Goal: Obtain resource: Download file/media

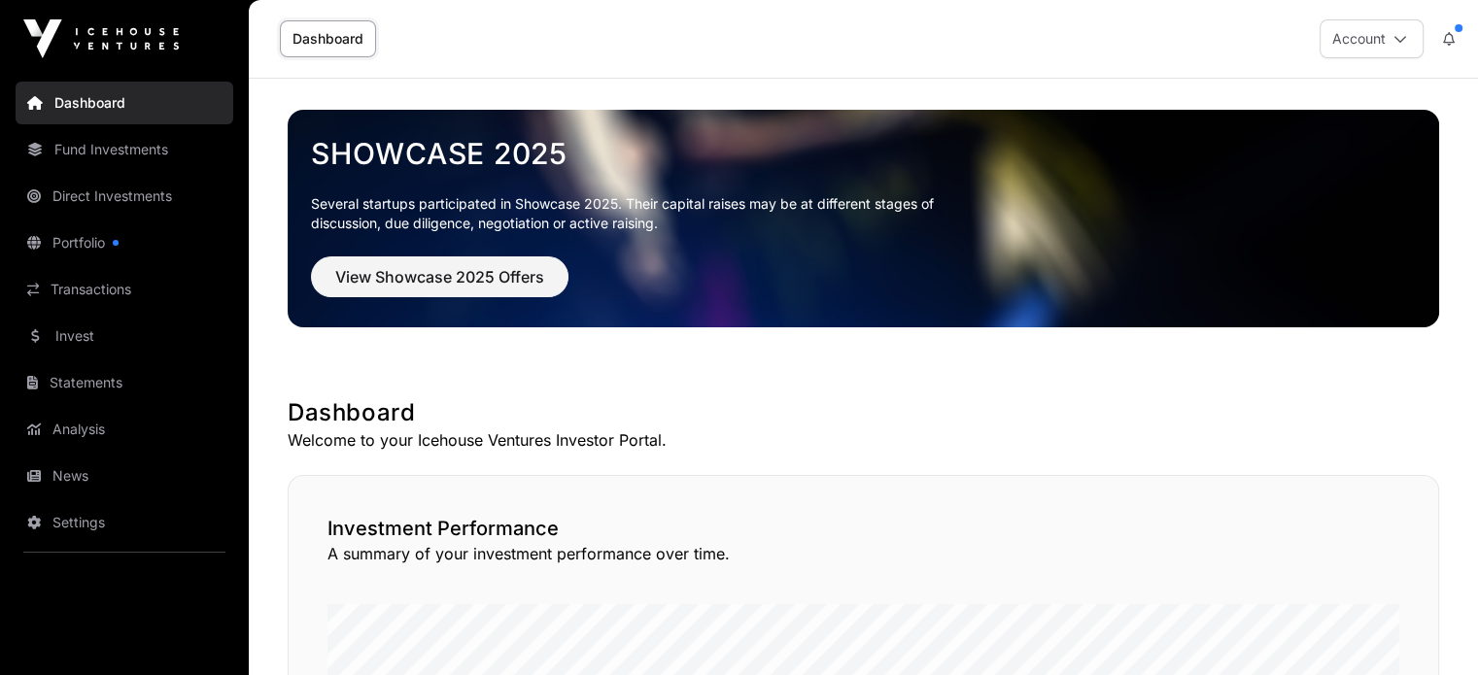
click at [108, 378] on link "Statements" at bounding box center [125, 382] width 218 height 43
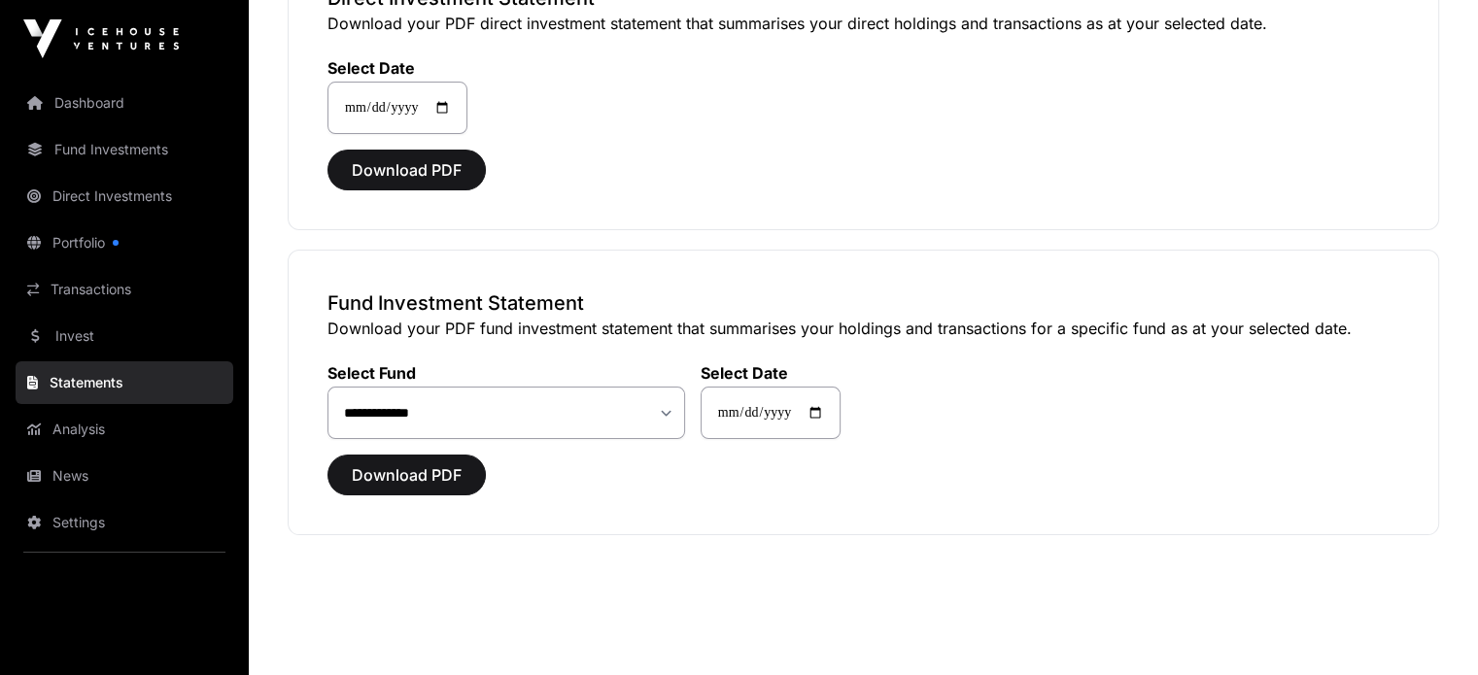
scroll to position [244, 0]
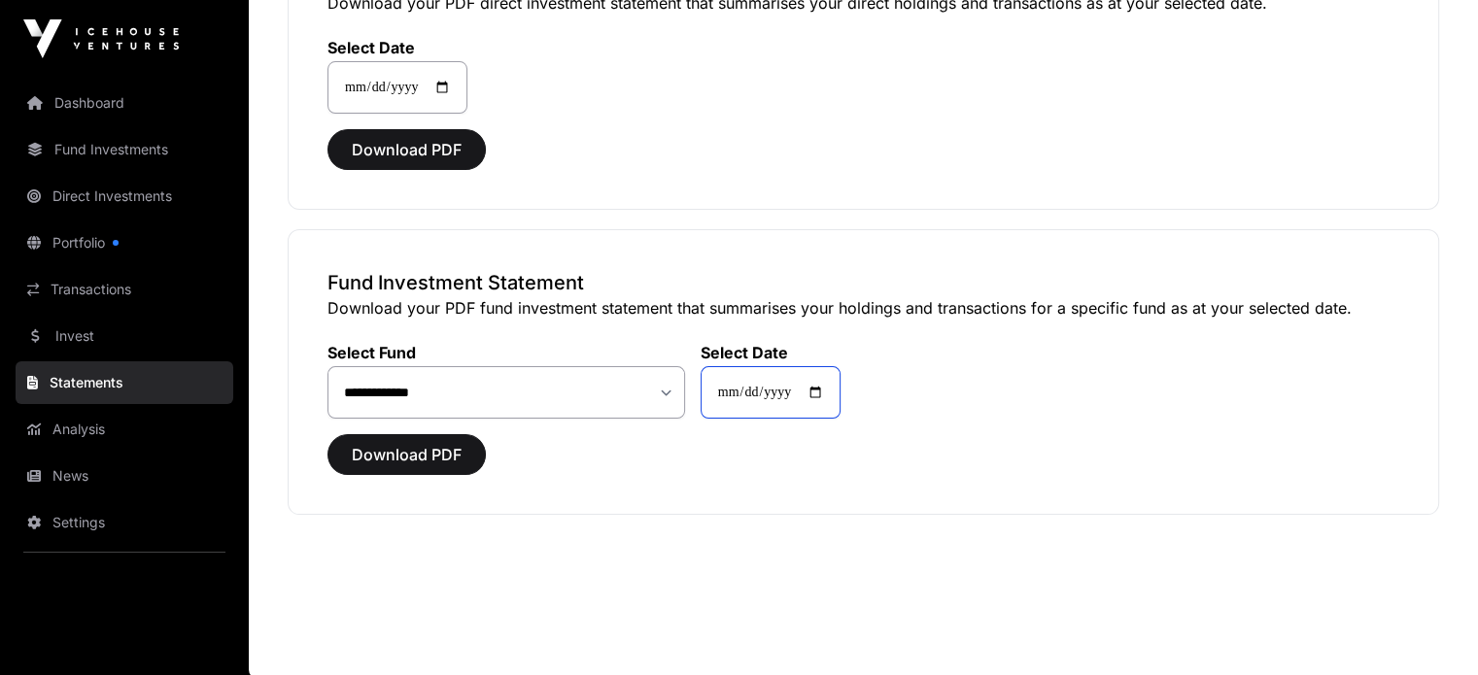
click at [827, 388] on input "**********" at bounding box center [770, 392] width 140 height 52
type input "**********"
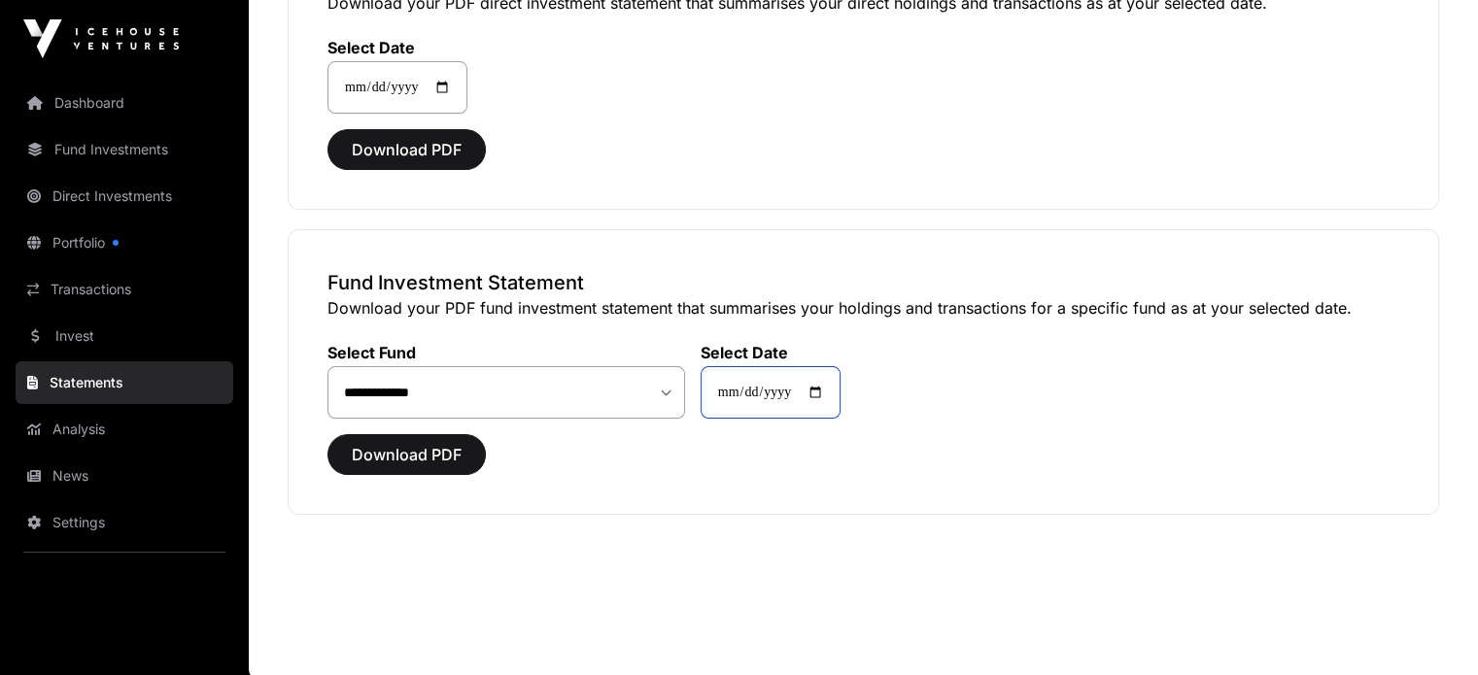
type input "**********"
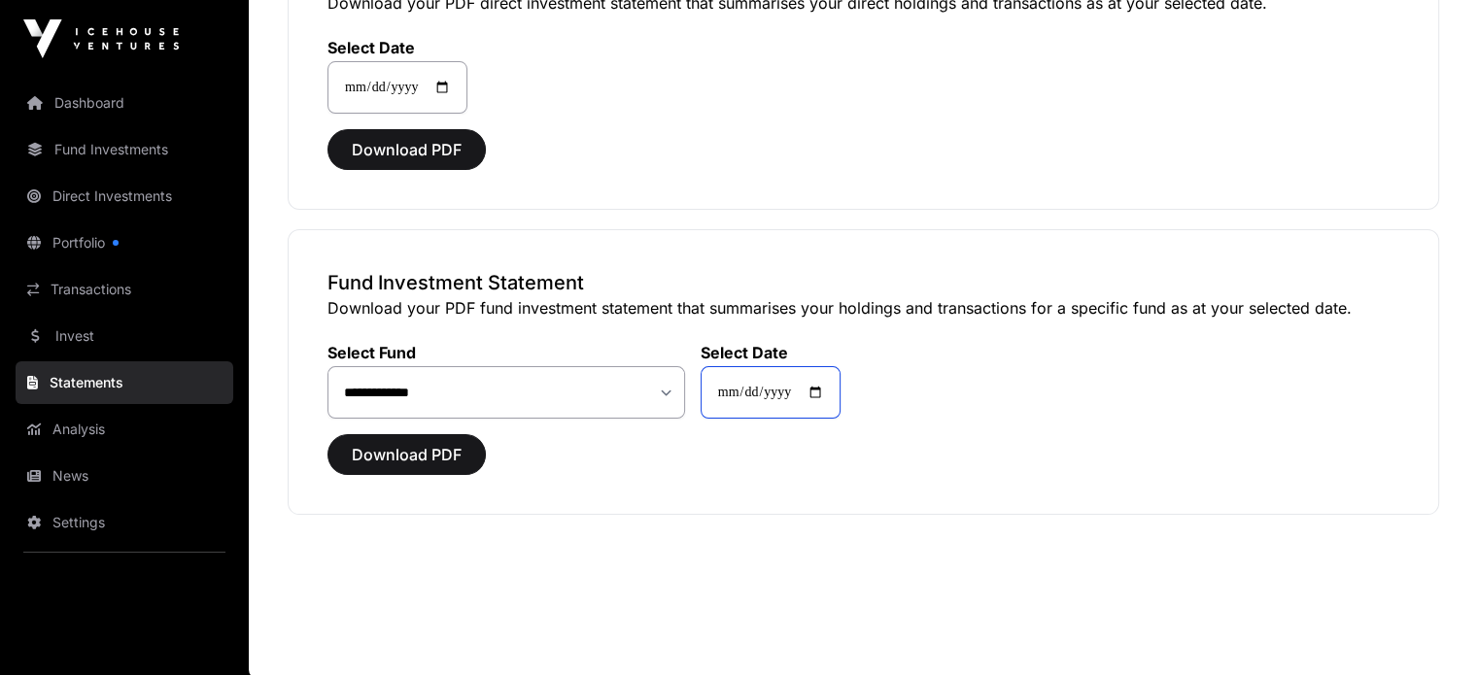
type input "**********"
click at [395, 446] on span "Download PDF" at bounding box center [407, 454] width 110 height 23
click at [407, 449] on span "Download PDF" at bounding box center [407, 454] width 110 height 23
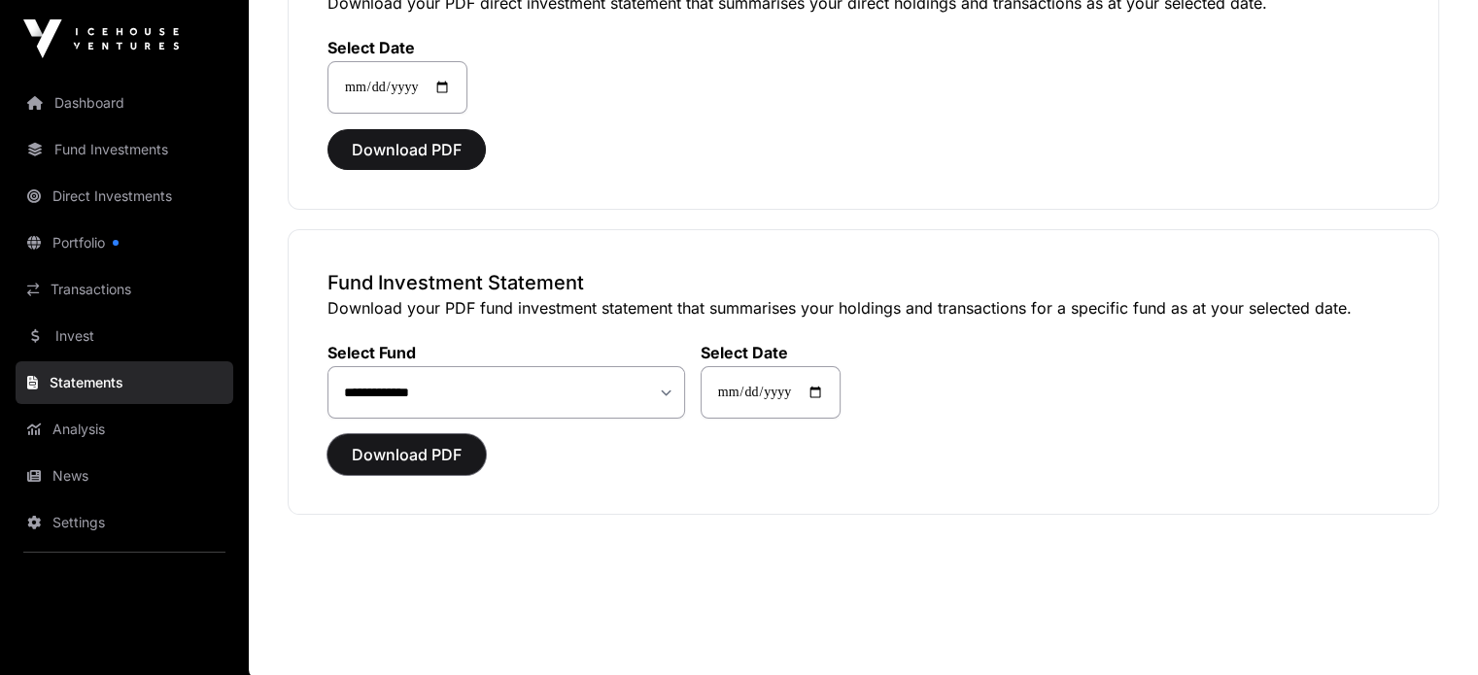
click at [407, 449] on span "Download PDF" at bounding box center [407, 454] width 110 height 23
click at [409, 450] on span "Download PDF" at bounding box center [407, 454] width 110 height 23
click at [429, 446] on span "Download PDF" at bounding box center [407, 454] width 110 height 23
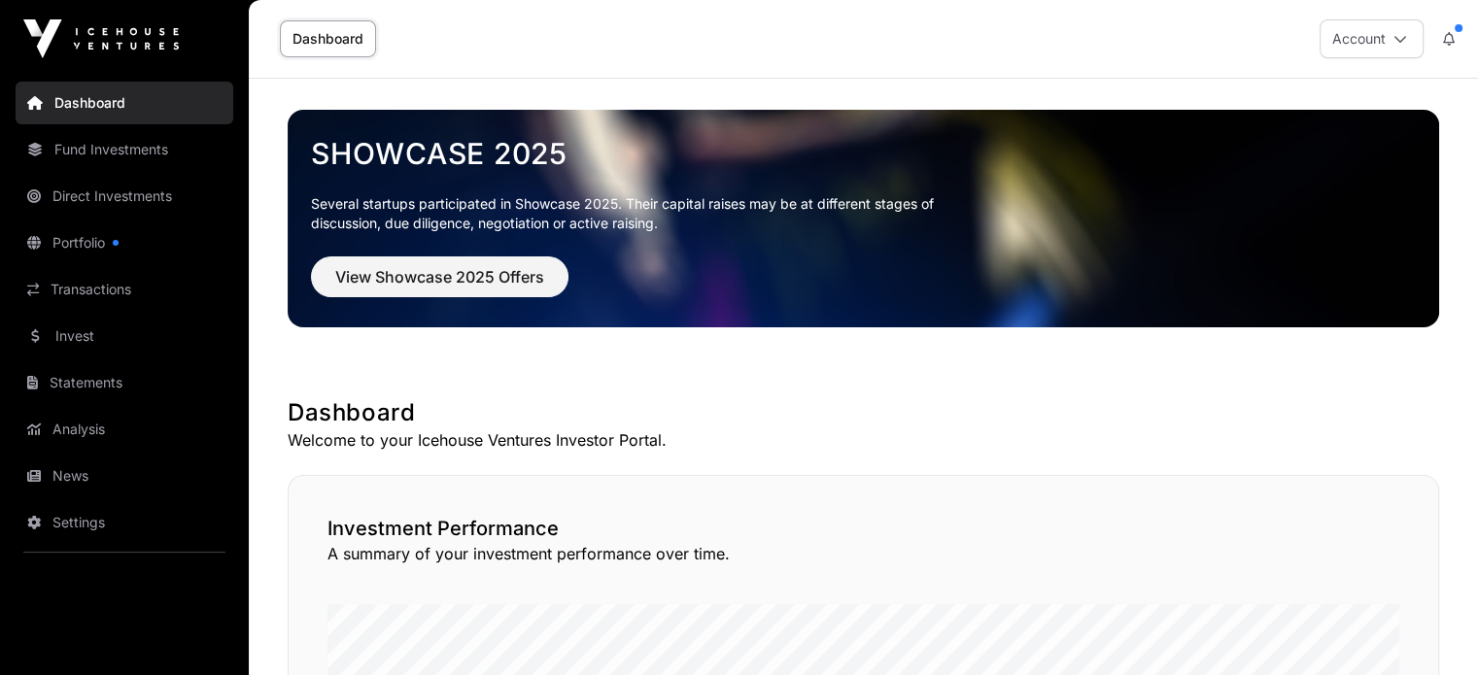
click at [66, 98] on link "Dashboard" at bounding box center [125, 103] width 218 height 43
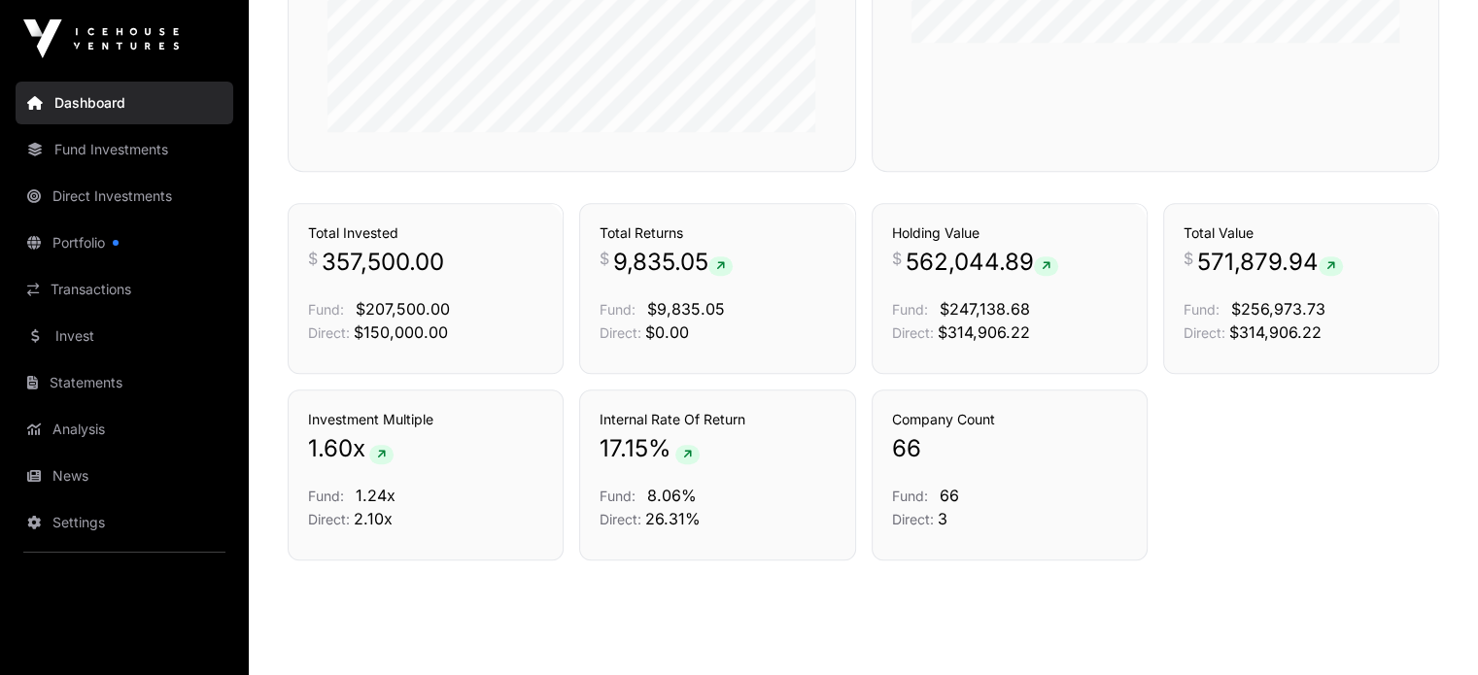
scroll to position [1288, 0]
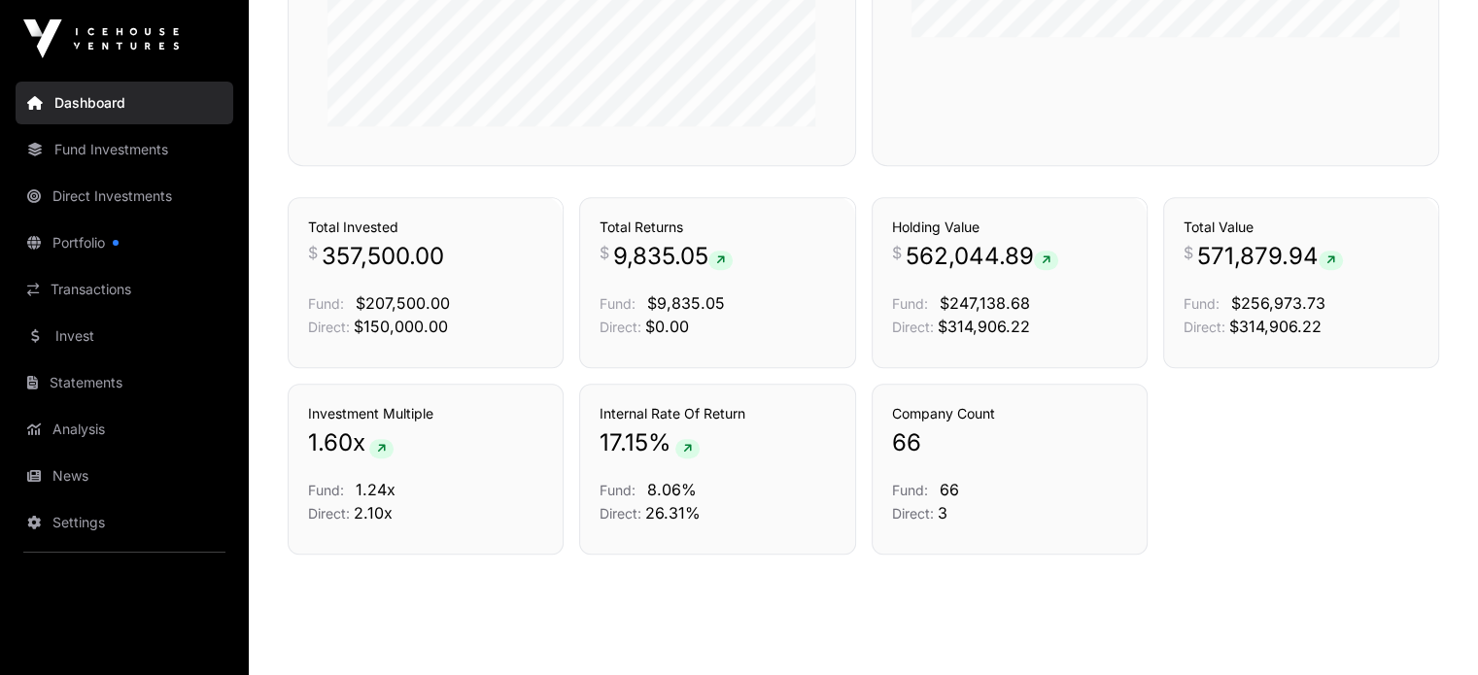
click at [140, 143] on link "Fund Investments" at bounding box center [125, 149] width 218 height 43
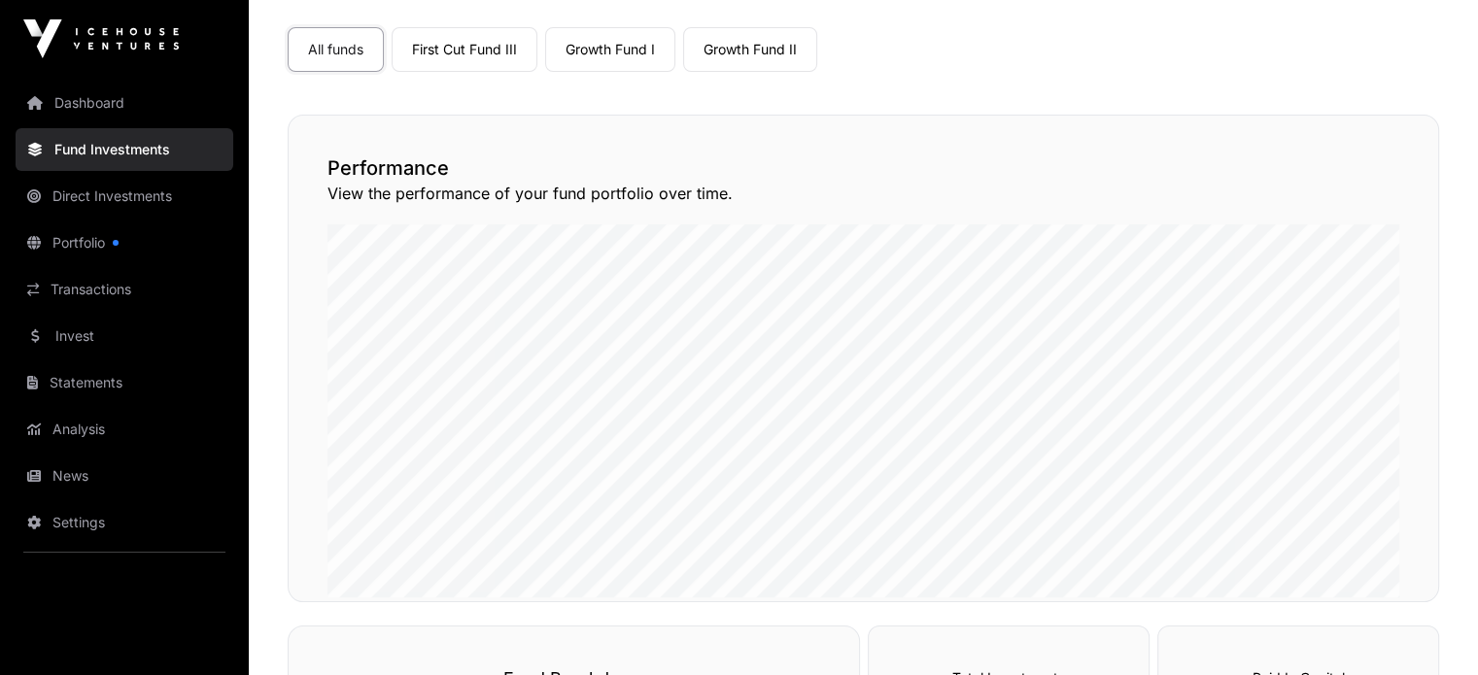
scroll to position [148, 0]
click at [486, 43] on link "First Cut Fund III" at bounding box center [464, 50] width 146 height 45
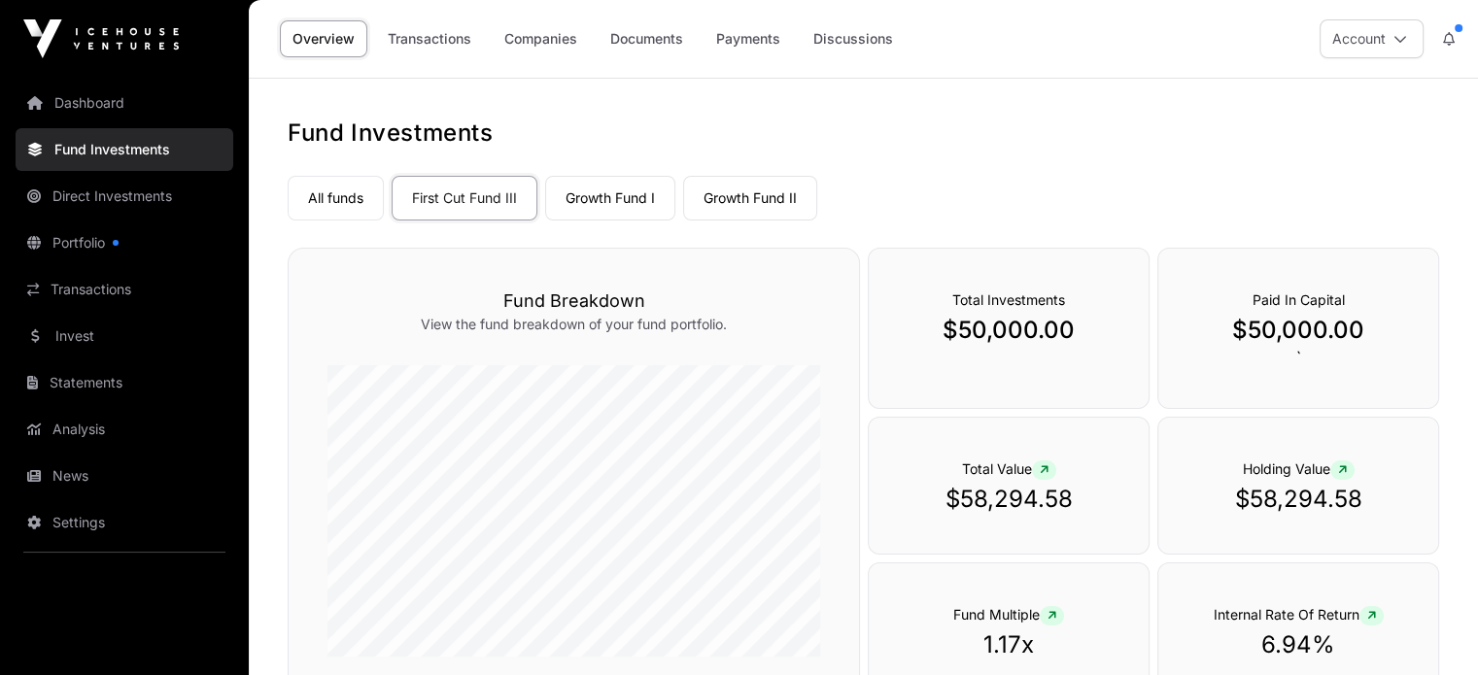
click at [591, 193] on link "Growth Fund I" at bounding box center [610, 198] width 130 height 45
click at [765, 196] on link "Growth Fund II" at bounding box center [750, 198] width 134 height 45
click at [110, 378] on link "Statements" at bounding box center [125, 382] width 218 height 43
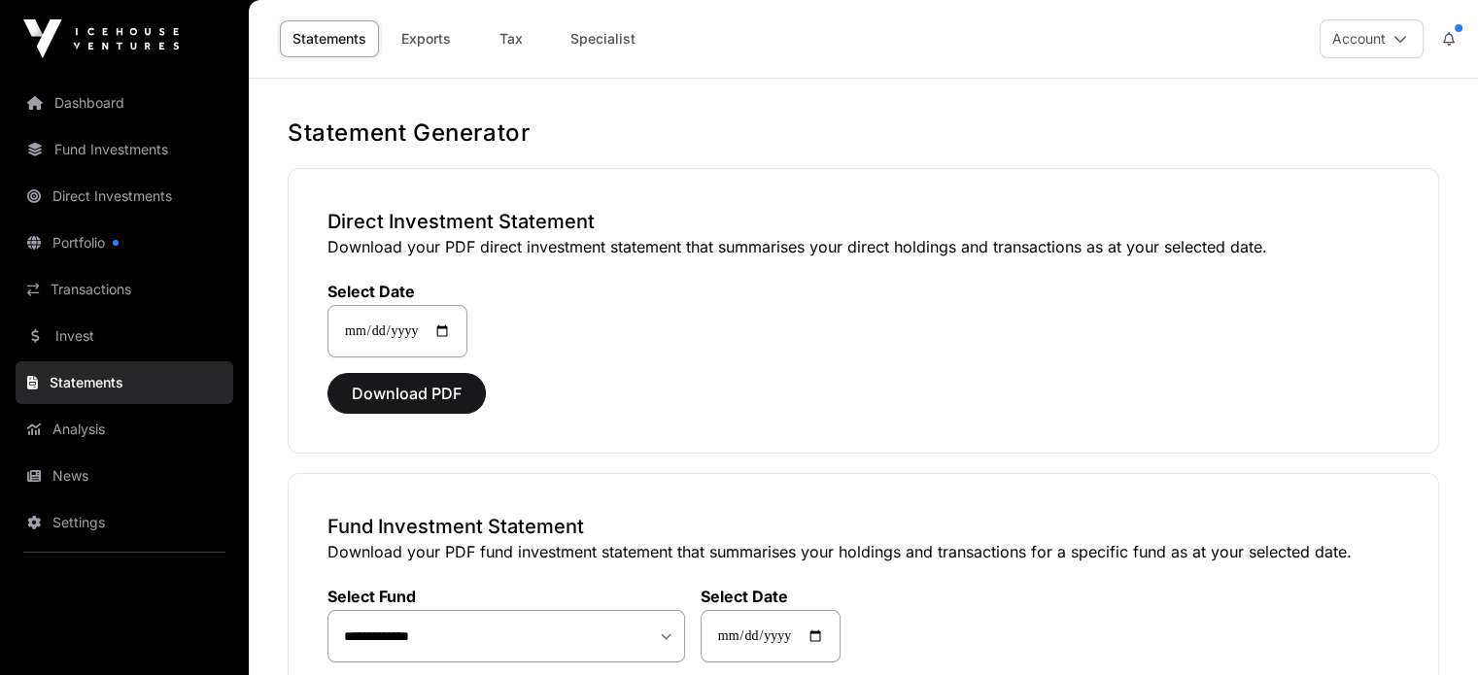
click at [110, 378] on link "Statements" at bounding box center [125, 382] width 218 height 43
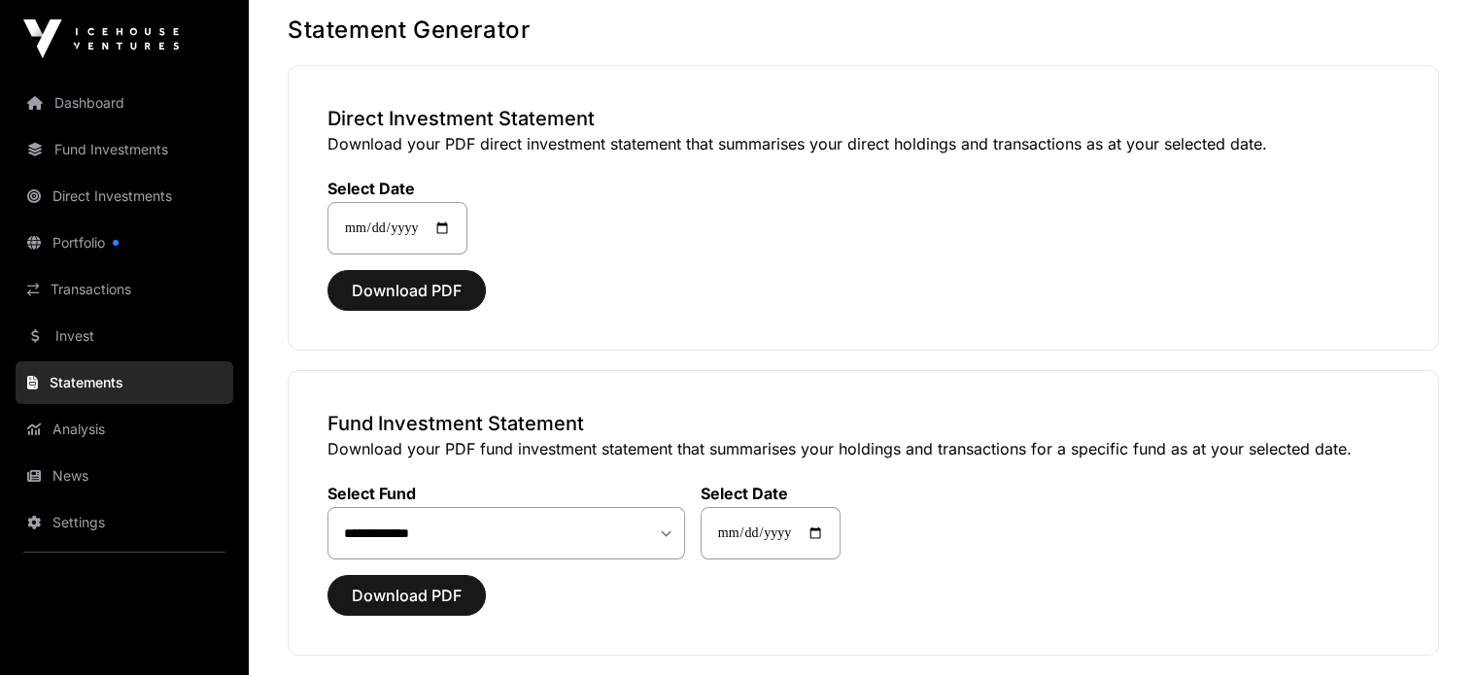
scroll to position [108, 0]
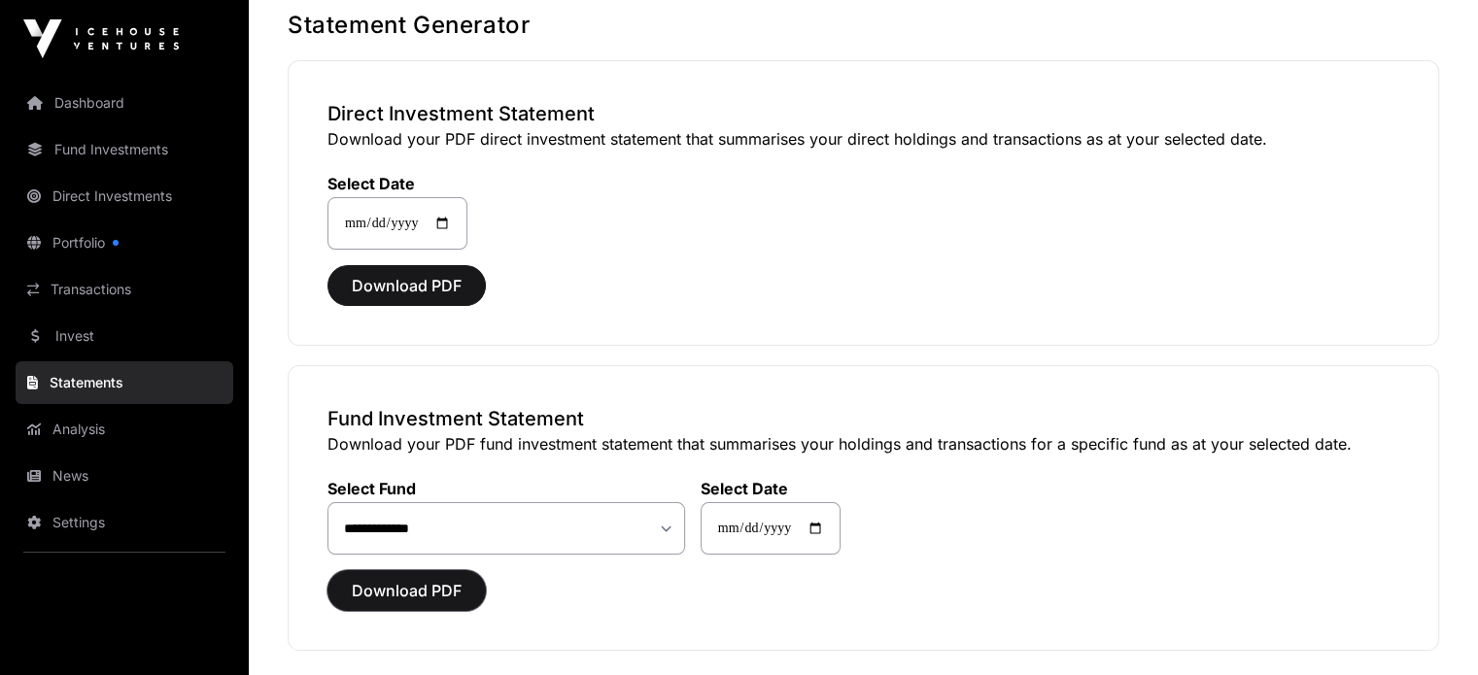
click at [437, 584] on span "Download PDF" at bounding box center [407, 590] width 110 height 23
